Goal: Information Seeking & Learning: Learn about a topic

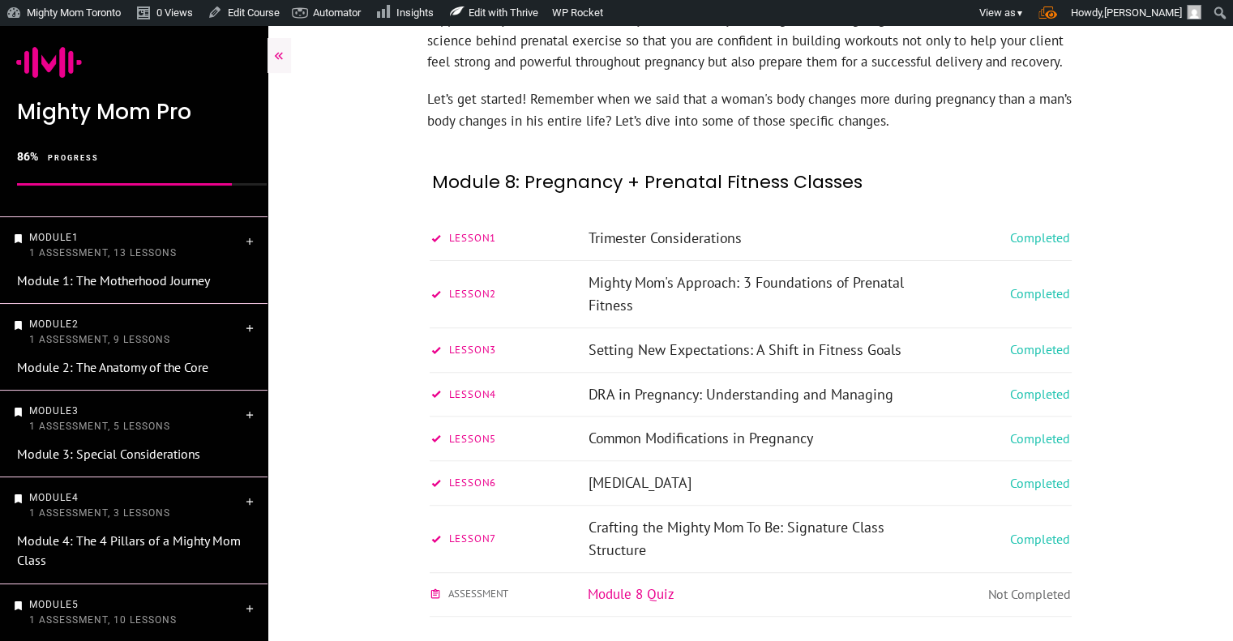
scroll to position [622, 0]
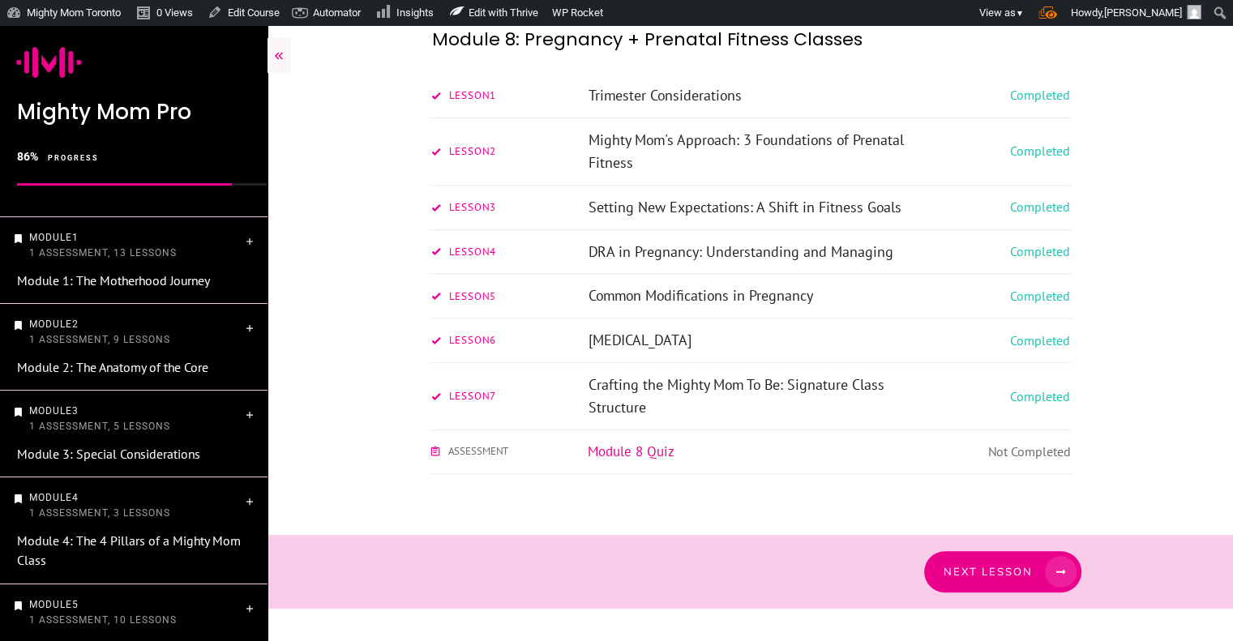
click at [996, 588] on link "Next Lesson" at bounding box center [1002, 571] width 157 height 41
click at [998, 582] on link "Next Lesson" at bounding box center [1002, 571] width 157 height 41
click at [1034, 571] on span at bounding box center [1054, 572] width 44 height 32
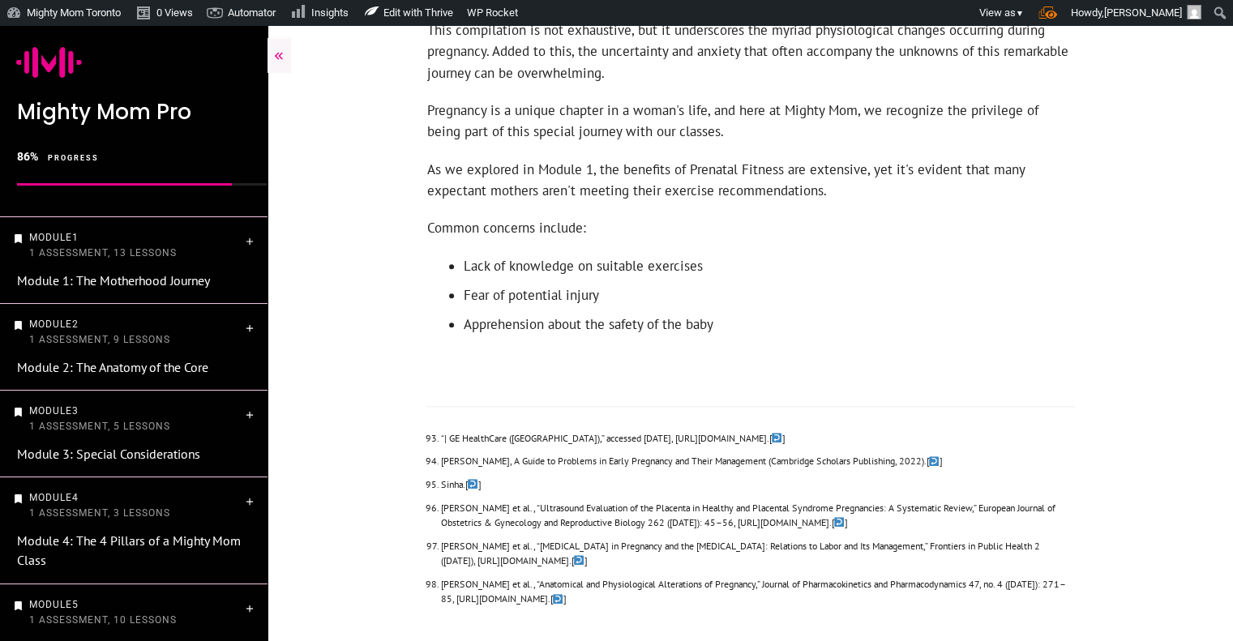
scroll to position [1583, 0]
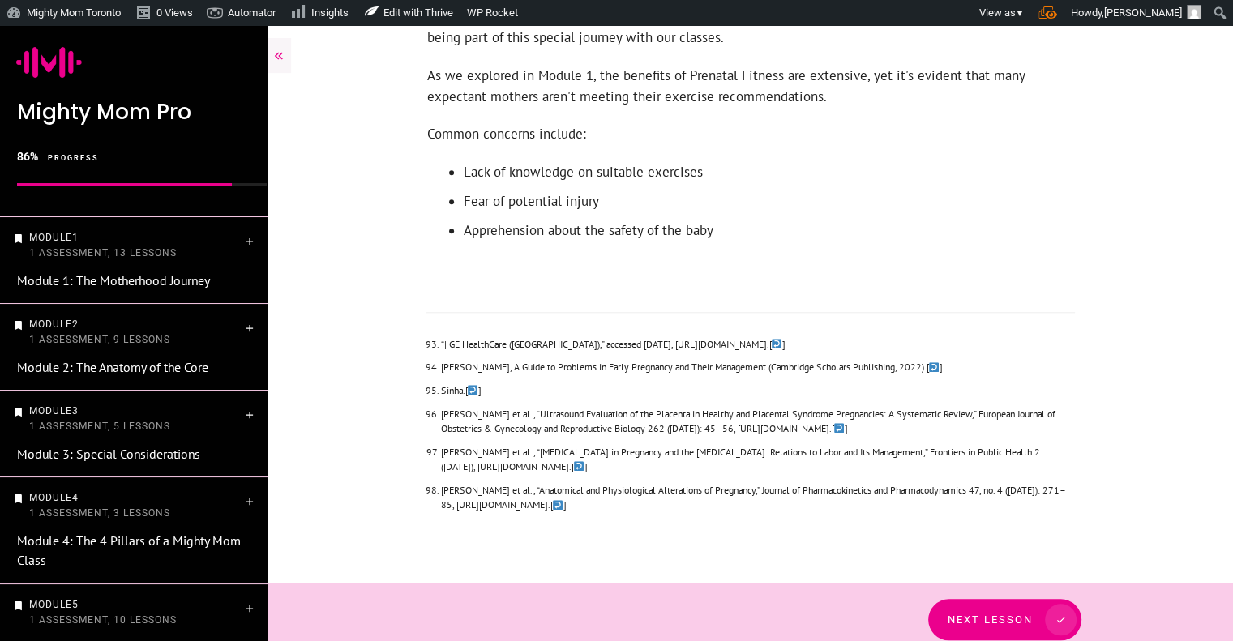
click at [1034, 604] on span at bounding box center [1054, 620] width 44 height 32
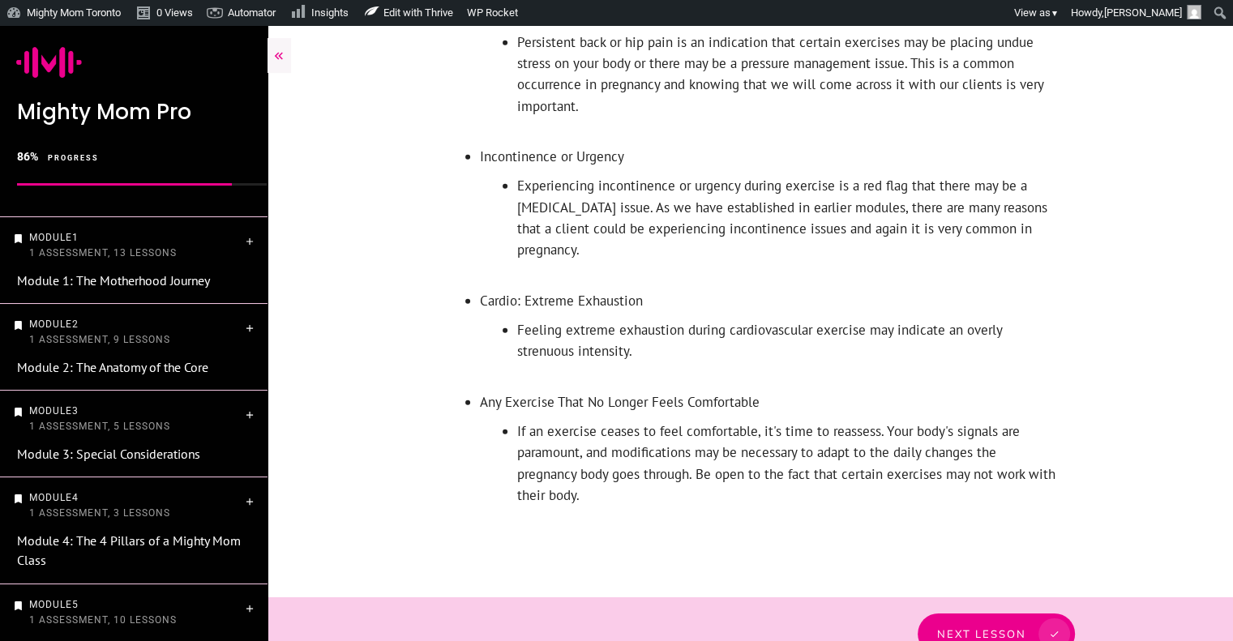
scroll to position [4817, 0]
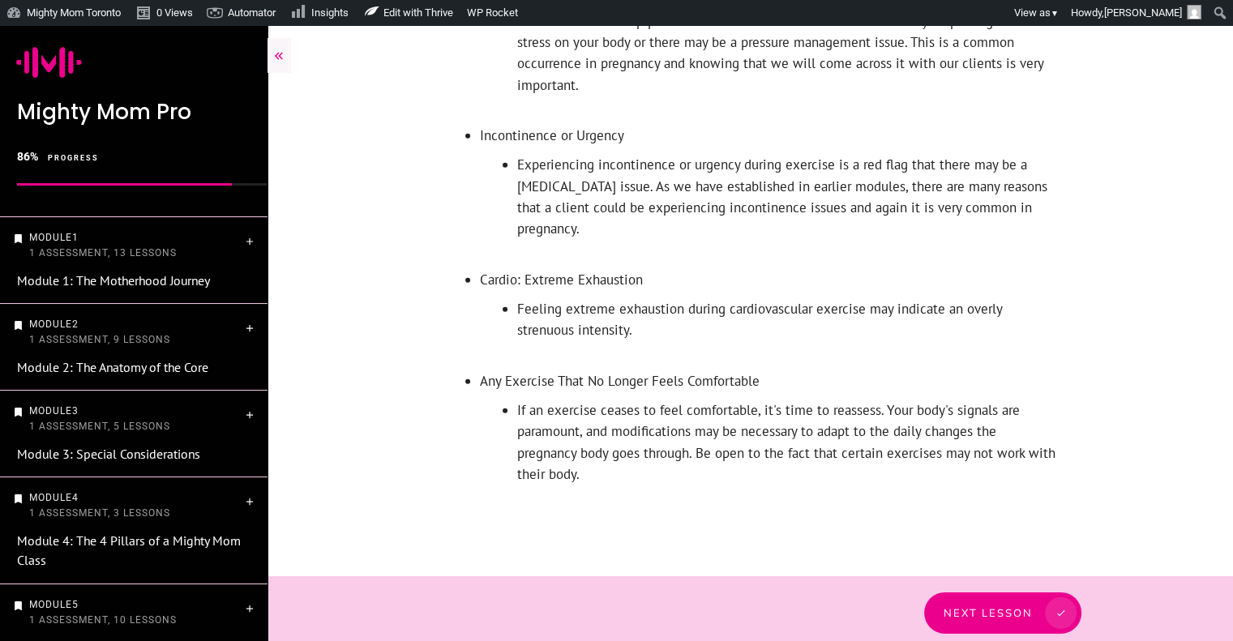
click at [1020, 606] on span "Next Lesson" at bounding box center [987, 612] width 89 height 13
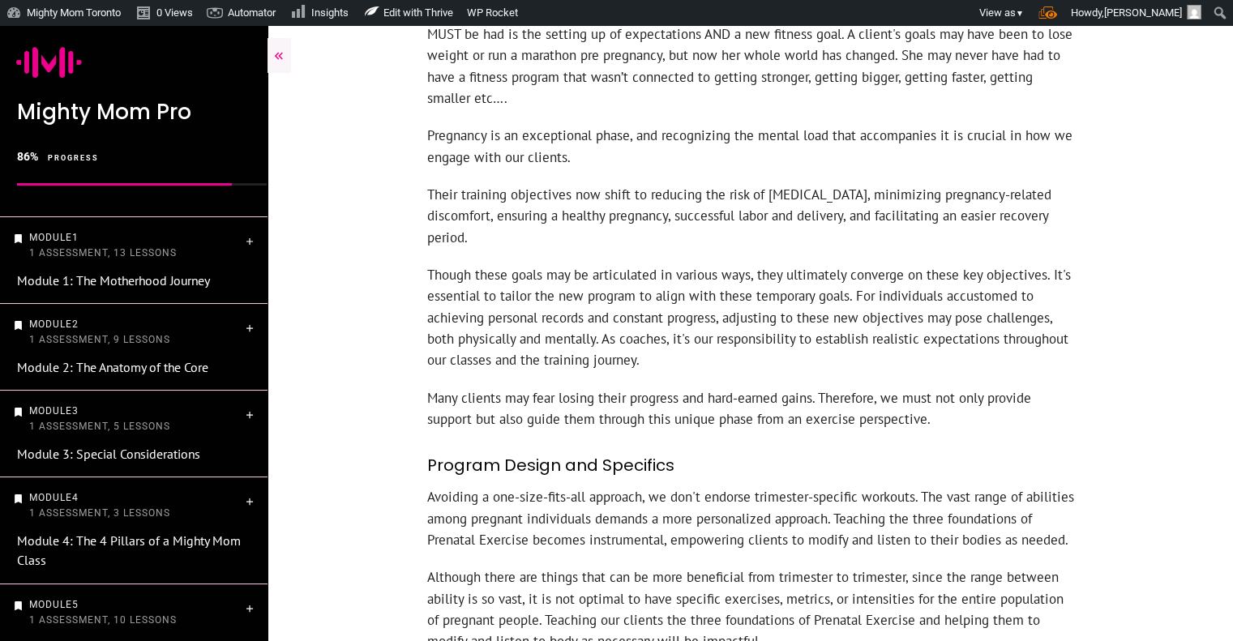
scroll to position [973, 0]
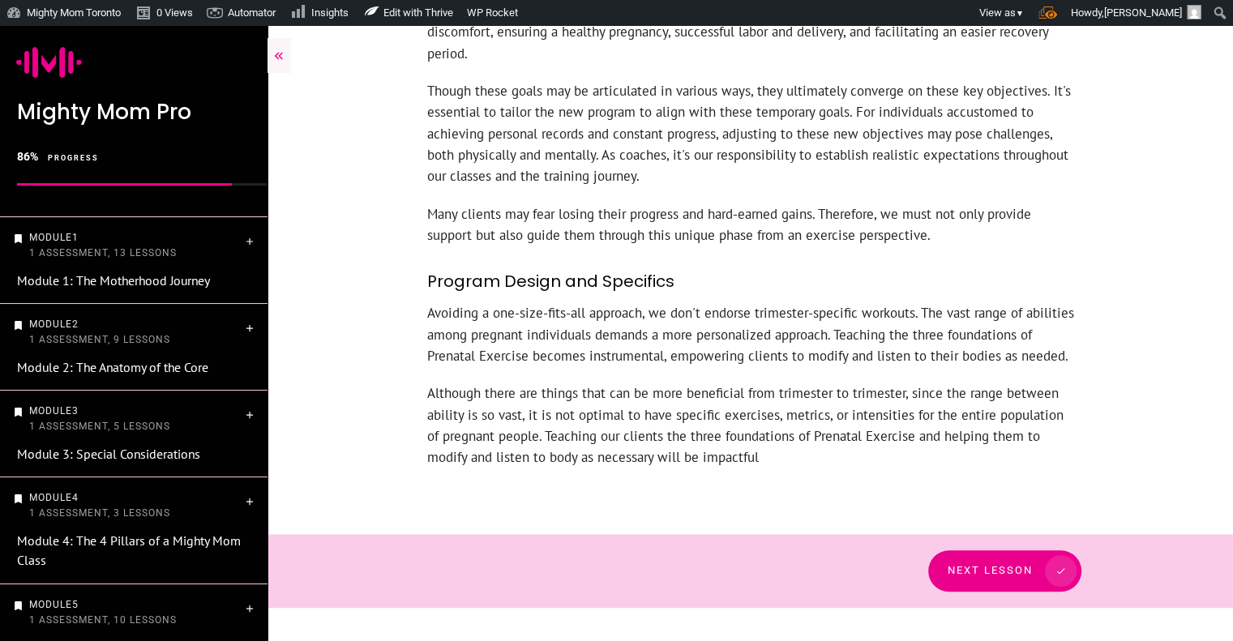
click at [1034, 555] on span at bounding box center [1054, 571] width 44 height 32
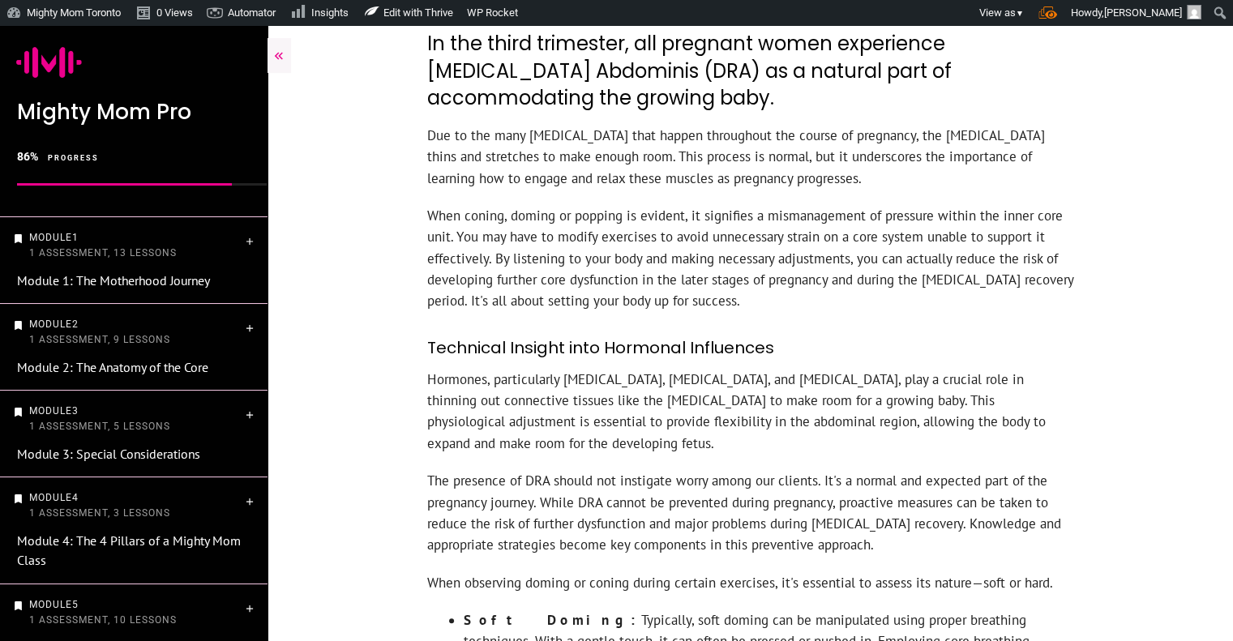
scroll to position [707, 0]
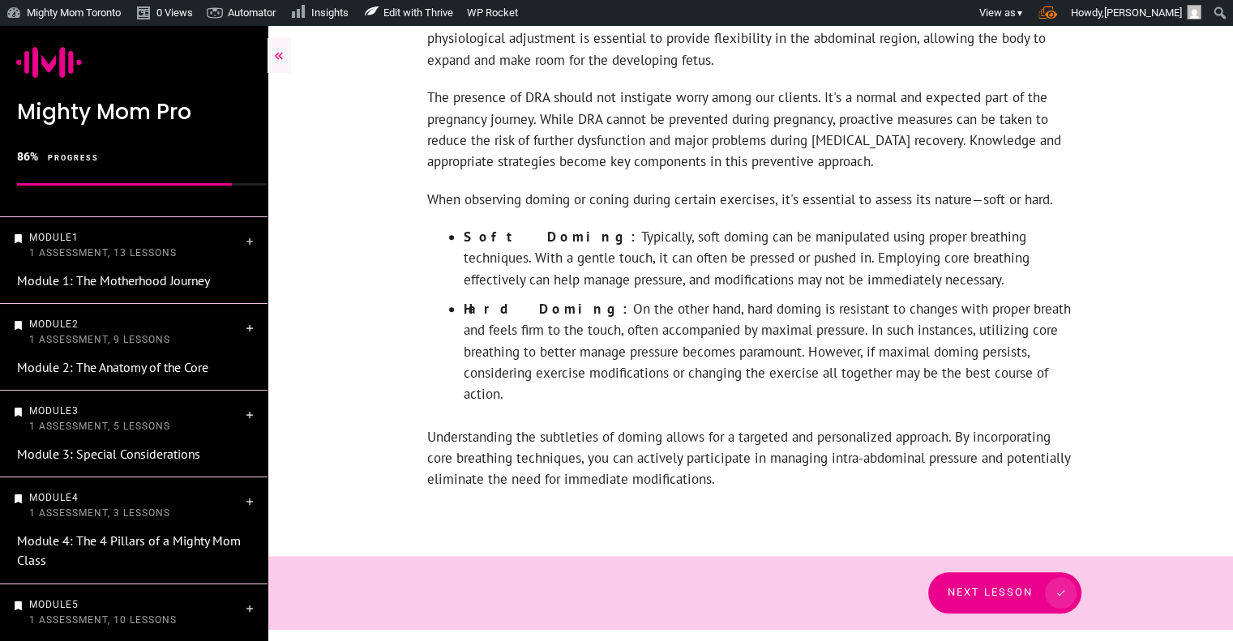
click at [989, 586] on span "Next Lesson" at bounding box center [989, 592] width 85 height 12
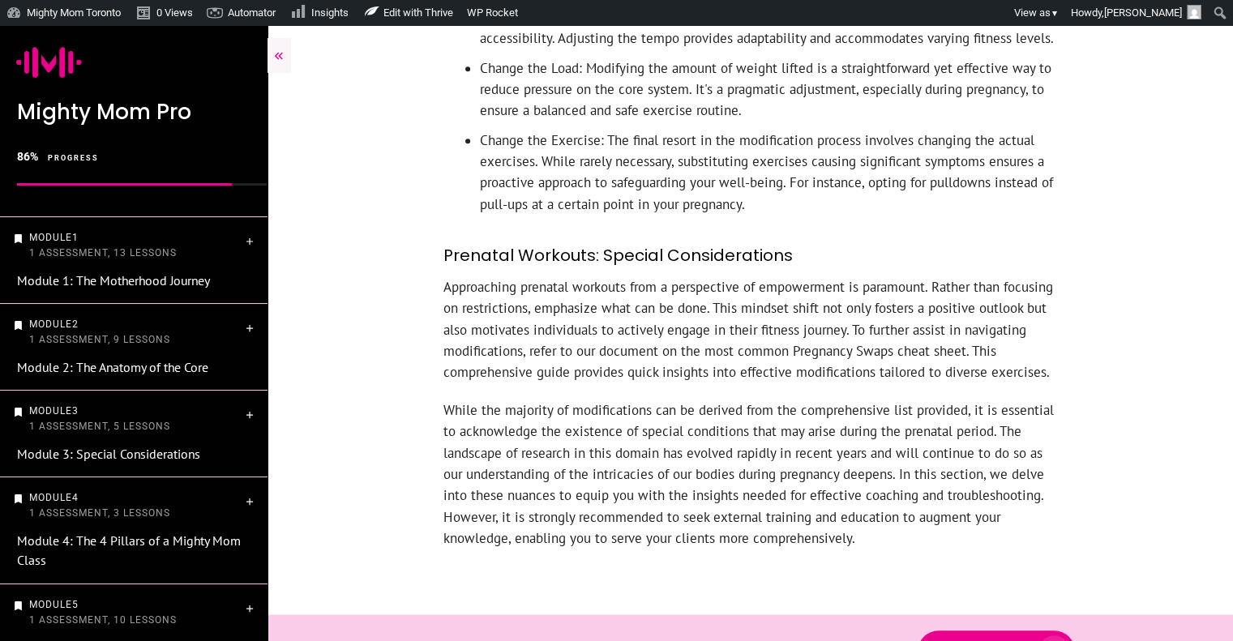
scroll to position [1333, 0]
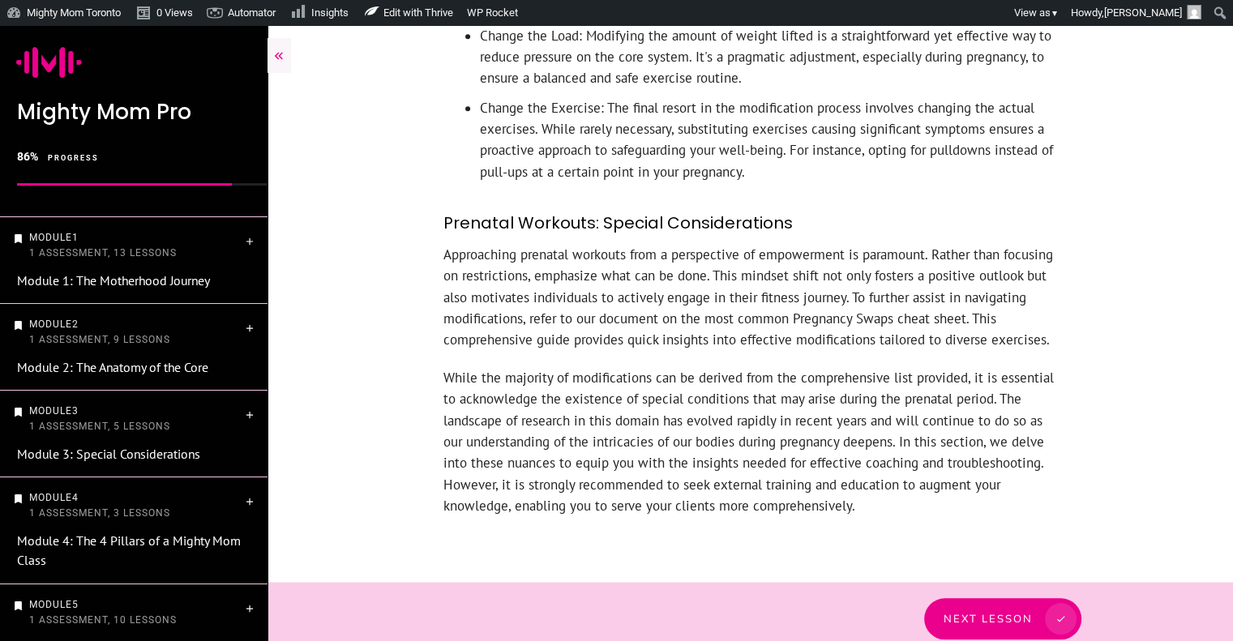
click at [985, 598] on link "Next Lesson" at bounding box center [1002, 618] width 157 height 41
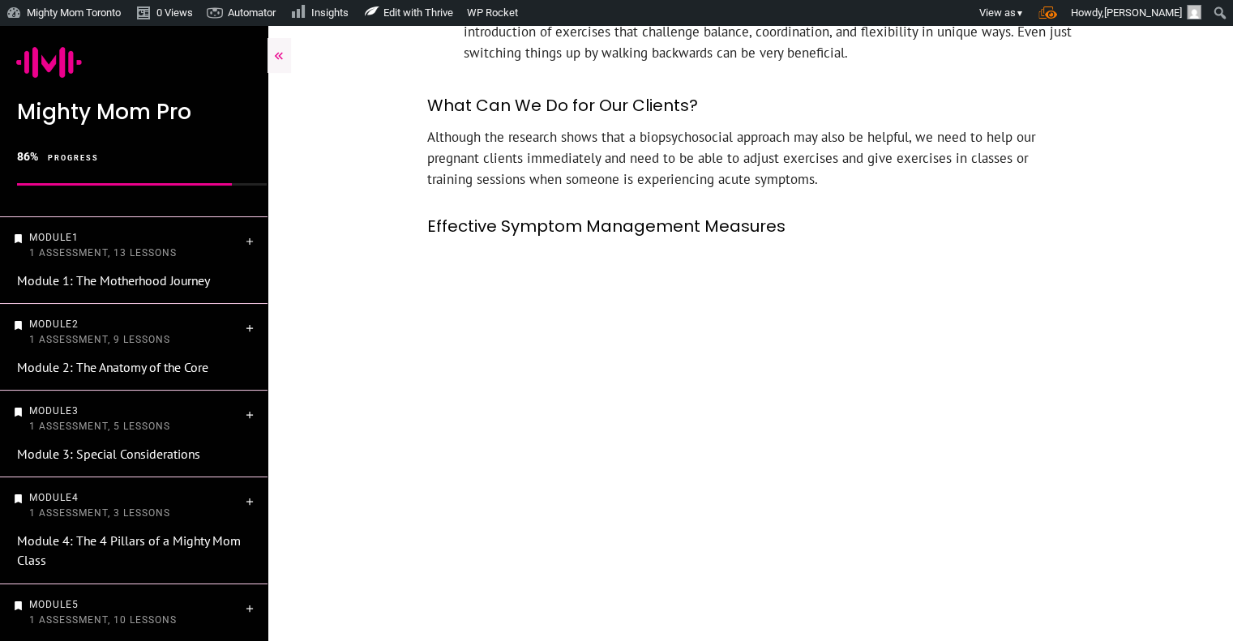
scroll to position [3028, 0]
